Goal: Task Accomplishment & Management: Manage account settings

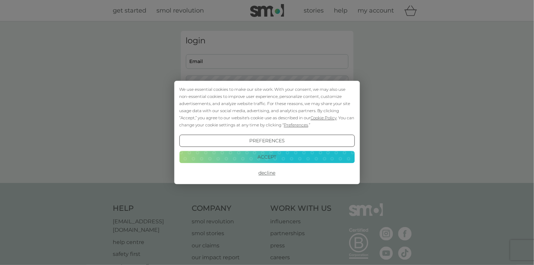
type input "[PERSON_NAME][EMAIL_ADDRESS][DOMAIN_NAME]"
click at [265, 173] on button "Decline" at bounding box center [266, 173] width 175 height 12
type input "susan.harbottle1@btinternet.com"
click at [264, 175] on button "Decline" at bounding box center [266, 173] width 175 height 12
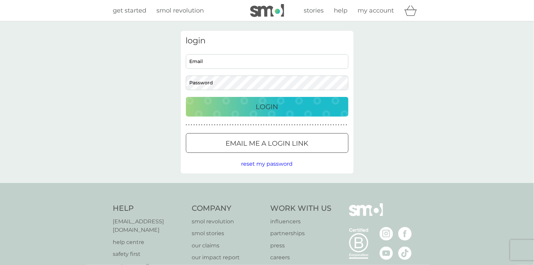
type input "[PERSON_NAME][EMAIL_ADDRESS][DOMAIN_NAME]"
click at [256, 106] on p "Login" at bounding box center [267, 106] width 22 height 11
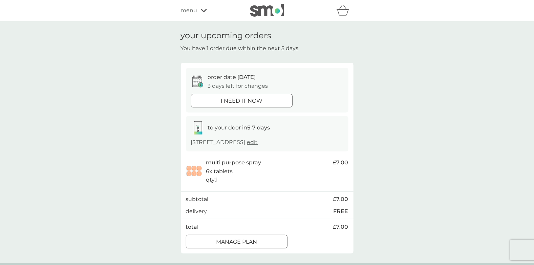
click at [227, 240] on div at bounding box center [236, 241] width 24 height 7
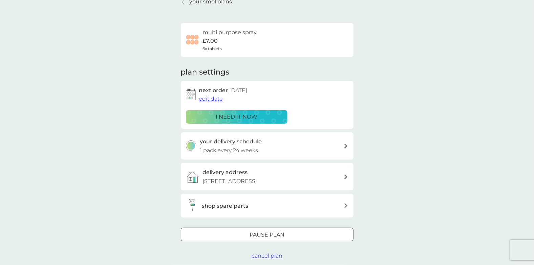
scroll to position [67, 0]
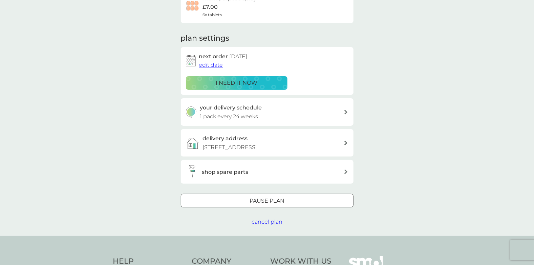
click at [263, 198] on div at bounding box center [267, 200] width 24 height 7
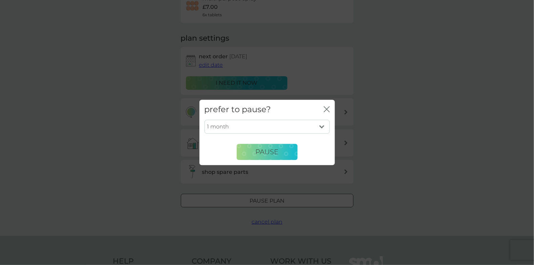
click at [320, 125] on select "1 month 2 months 3 months 4 months 5 months 6 months" at bounding box center [266, 126] width 125 height 14
select select "6"
click at [204, 119] on select "1 month 2 months 3 months 4 months 5 months 6 months" at bounding box center [266, 126] width 125 height 14
click at [271, 151] on span "Pause" at bounding box center [266, 152] width 23 height 8
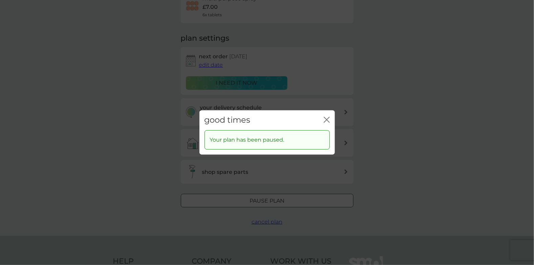
click at [329, 119] on icon "close" at bounding box center [326, 119] width 6 height 6
